Goal: Complete application form: Complete application form

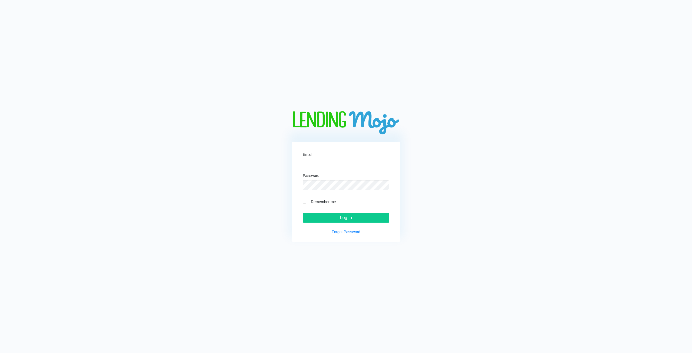
click at [334, 165] on input "Email" at bounding box center [346, 164] width 87 height 10
click at [333, 165] on input "Email" at bounding box center [346, 164] width 87 height 10
click at [333, 167] on input "Email" at bounding box center [346, 164] width 87 height 10
click at [338, 164] on input "Email" at bounding box center [346, 164] width 87 height 10
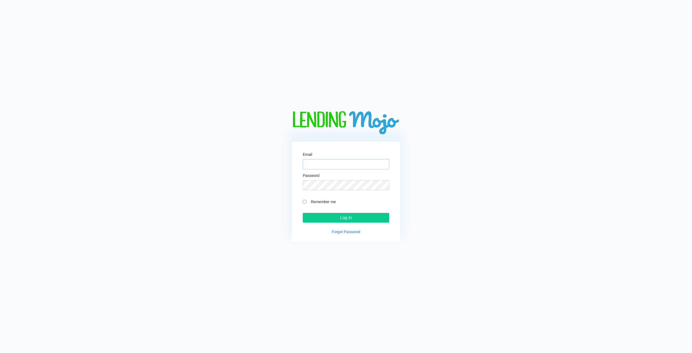
click at [336, 163] on input "Email" at bounding box center [346, 164] width 87 height 10
click at [335, 163] on input "Email" at bounding box center [346, 164] width 87 height 10
click at [337, 161] on input "Email" at bounding box center [346, 164] width 87 height 10
click at [350, 163] on input "Email" at bounding box center [346, 164] width 87 height 10
click at [335, 164] on input "Email" at bounding box center [346, 164] width 87 height 10
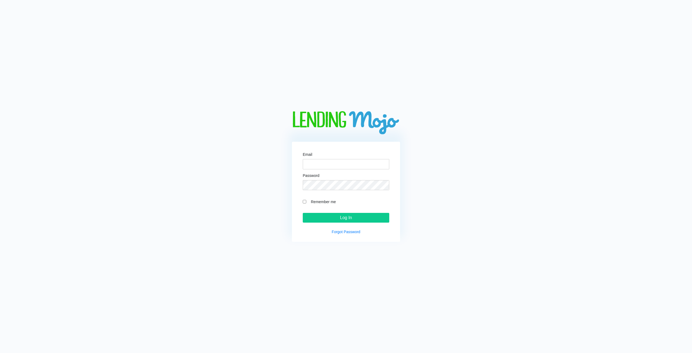
click at [318, 192] on form "Email Password Remember me Log In" at bounding box center [346, 187] width 87 height 70
click at [334, 167] on input "Email" at bounding box center [346, 164] width 87 height 10
click at [335, 165] on input "Email" at bounding box center [346, 164] width 87 height 10
